Goal: Transaction & Acquisition: Purchase product/service

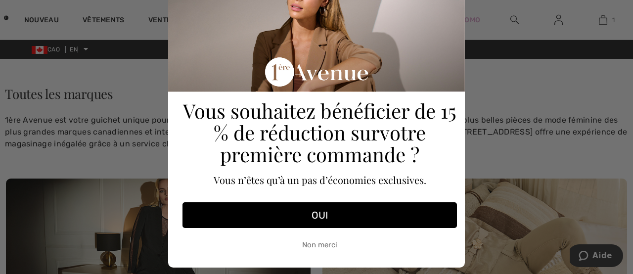
scroll to position [70, 0]
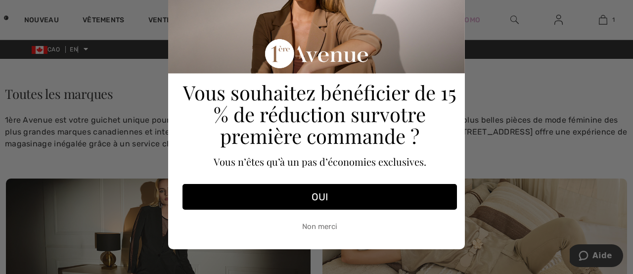
click at [486, 143] on div "Close dialog Vous souhaitez bénéficier de 15 % de réduction sur votre première …" at bounding box center [316, 137] width 633 height 274
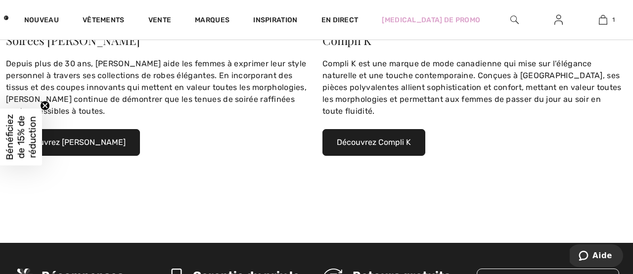
scroll to position [830, 0]
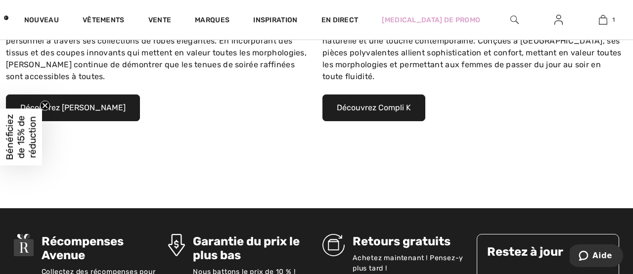
click at [372, 103] on font "Découvrez Compli K" at bounding box center [374, 107] width 74 height 9
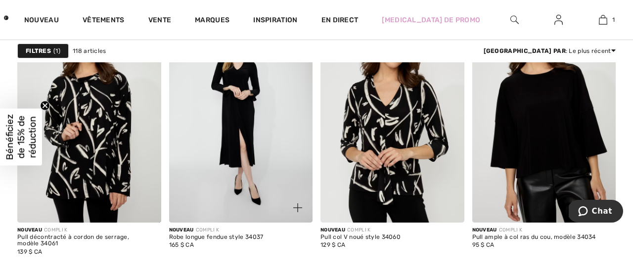
scroll to position [1114, 0]
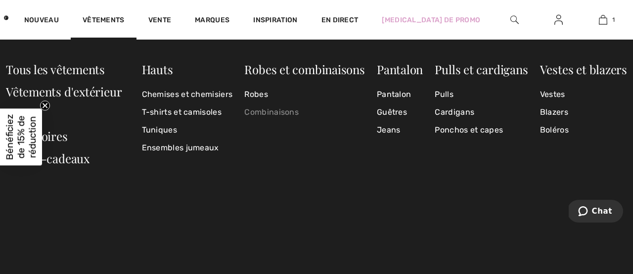
click at [266, 111] on font "Combinaisons" at bounding box center [271, 111] width 54 height 9
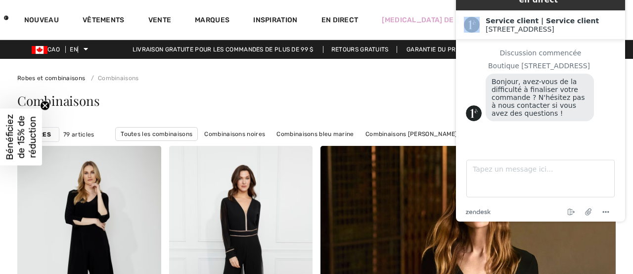
drag, startPoint x: 481, startPoint y: 6, endPoint x: 479, endPoint y: 26, distance: 19.4
click at [479, 26] on div "Chat en direct | Chat en direct Created with Sketch. Service client | Service c…" at bounding box center [540, 100] width 169 height 242
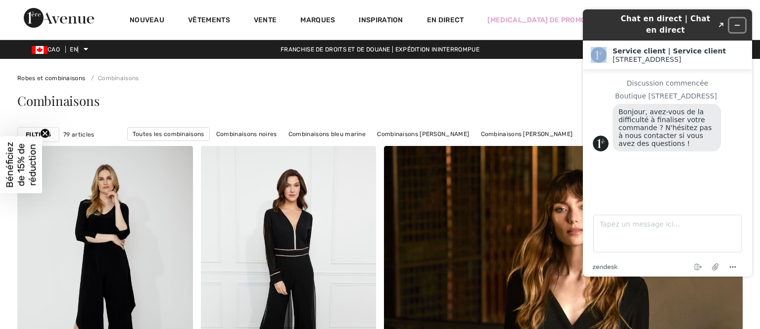
click at [633, 24] on icon "Réduire le widget" at bounding box center [737, 25] width 7 height 7
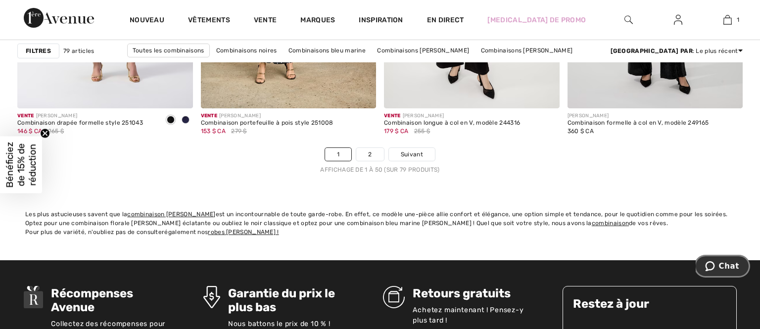
scroll to position [4769, 0]
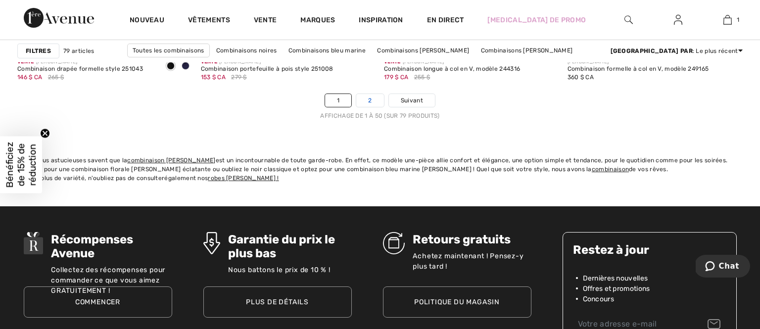
click at [370, 97] on font "2" at bounding box center [369, 100] width 3 height 7
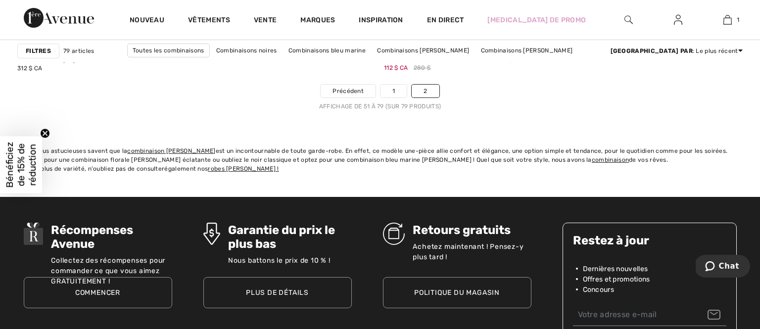
scroll to position [3106, 0]
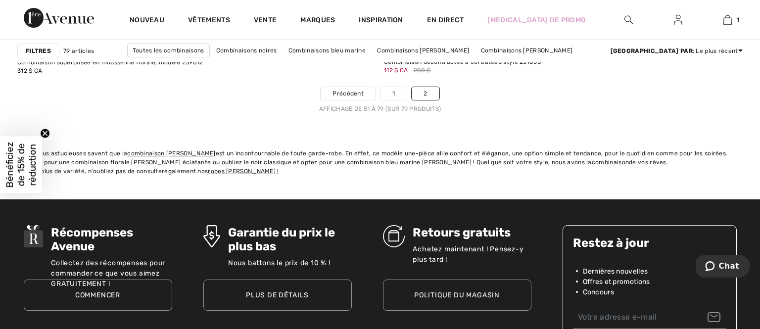
click at [451, 291] on font "Politique du magasin" at bounding box center [457, 295] width 86 height 8
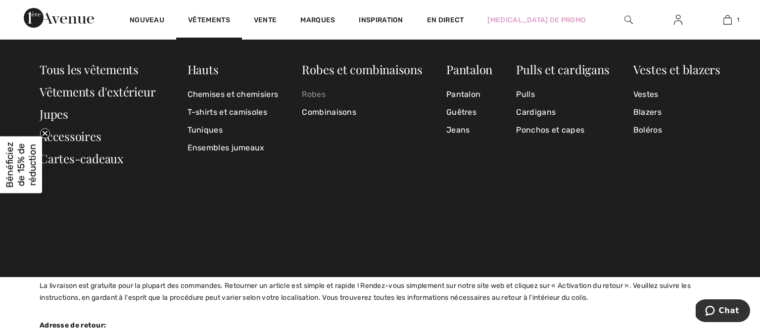
click at [318, 92] on font "Robes" at bounding box center [314, 94] width 24 height 9
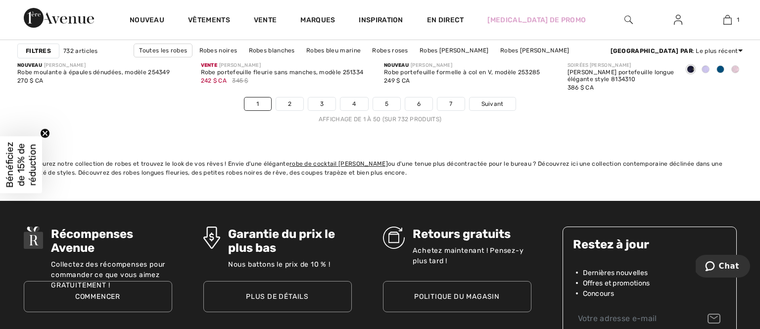
scroll to position [4767, 0]
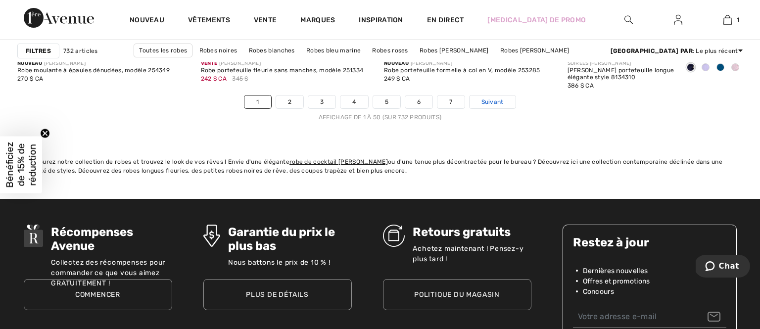
click at [494, 105] on font "Suivant" at bounding box center [492, 101] width 22 height 7
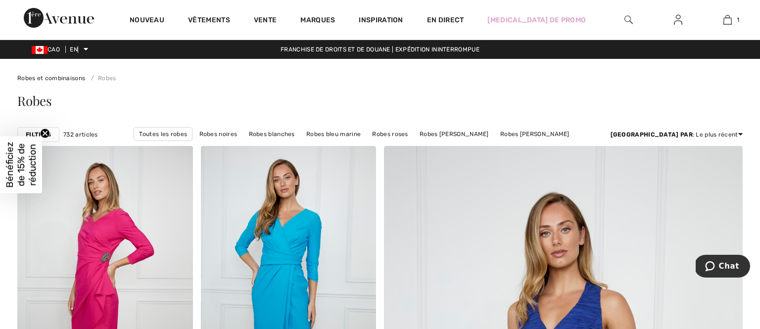
click at [30, 132] on font "Filtres" at bounding box center [38, 134] width 25 height 7
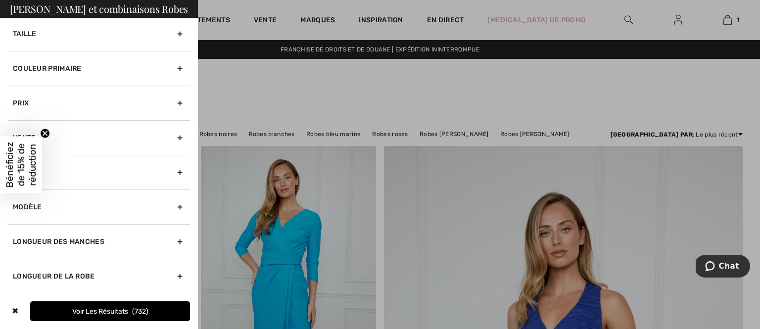
click at [178, 34] on div "Taille" at bounding box center [99, 34] width 182 height 34
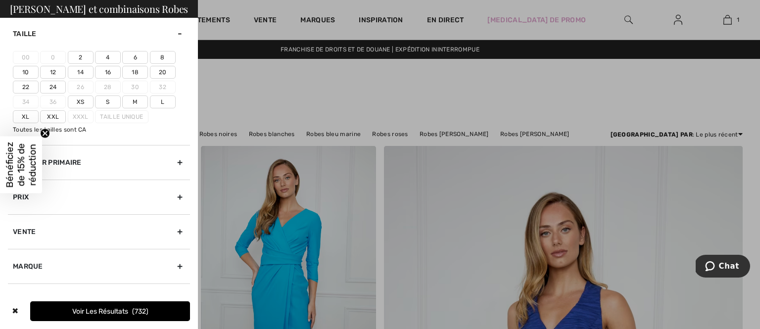
scroll to position [2, 0]
click at [135, 70] on font "18" at bounding box center [135, 71] width 7 height 7
click at [0, 0] on input"] "18" at bounding box center [0, 0] width 0 height 0
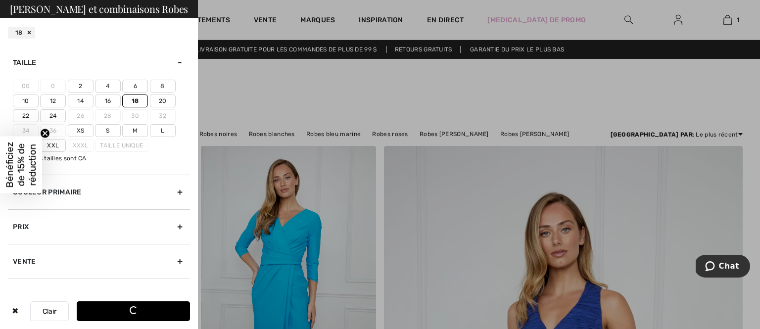
scroll to position [2, 0]
click at [48, 142] on font "XXL" at bounding box center [53, 145] width 12 height 7
click at [0, 0] on input"] "XXL" at bounding box center [0, 0] width 0 height 0
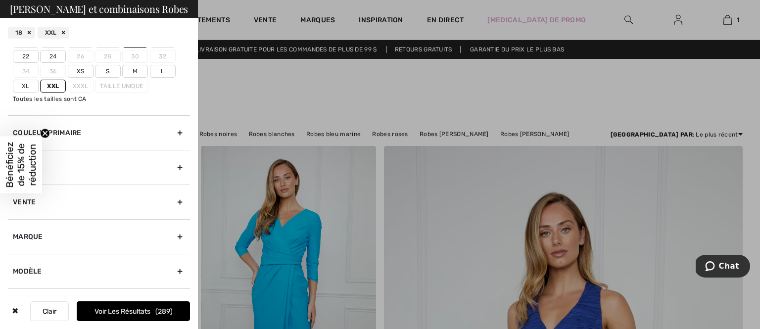
scroll to position [93, 0]
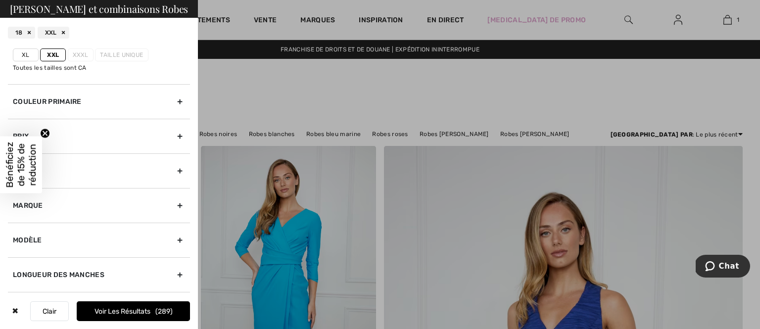
click at [181, 97] on div "Couleur primaire" at bounding box center [99, 101] width 182 height 35
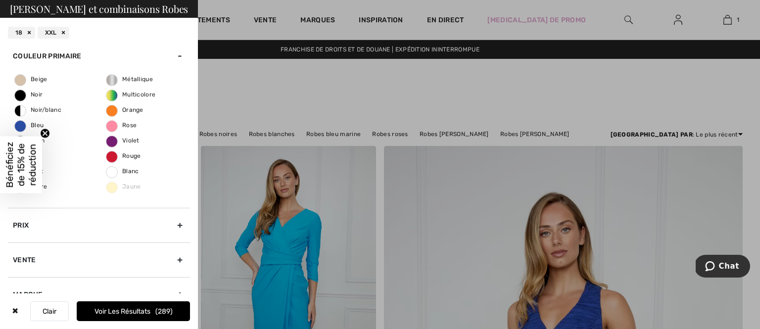
scroll to position [43, 0]
click at [17, 92] on span "Noir" at bounding box center [29, 95] width 28 height 7
click at [0, 0] on input "Noir" at bounding box center [0, 0] width 0 height 0
click at [22, 107] on span "Noir/blanc" at bounding box center [38, 110] width 47 height 7
click at [0, 0] on input "Noir/blanc" at bounding box center [0, 0] width 0 height 0
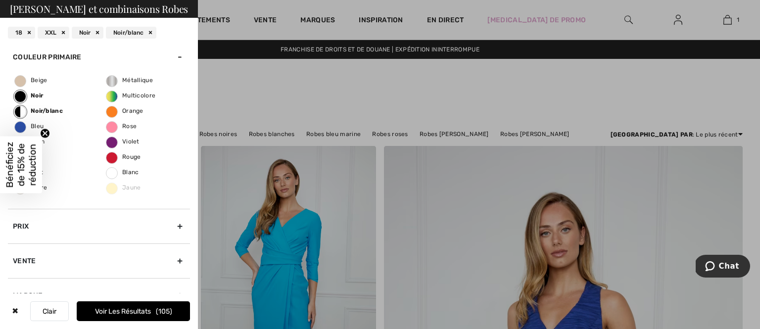
click at [126, 309] on font "Voir les résultats" at bounding box center [123, 311] width 56 height 8
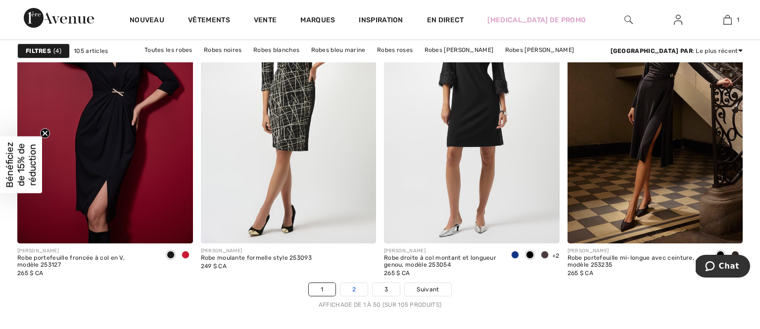
scroll to position [4580, 0]
click at [355, 292] on font "2" at bounding box center [353, 288] width 3 height 7
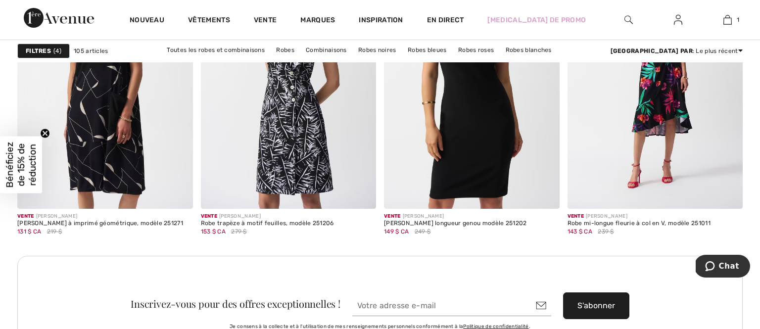
scroll to position [2179, 0]
